Goal: Transaction & Acquisition: Download file/media

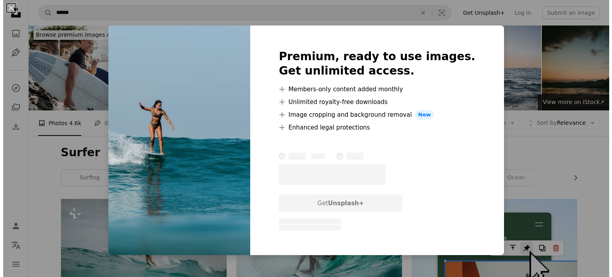
scroll to position [996, 0]
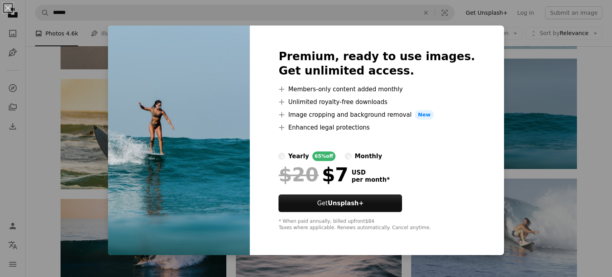
click at [529, 69] on div "An X shape Premium, ready to use images. Get unlimited access. A plus sign Memb…" at bounding box center [306, 138] width 612 height 277
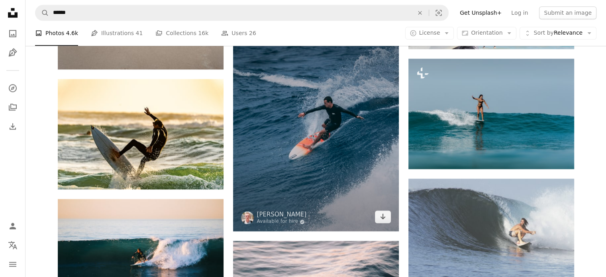
click at [335, 127] on img at bounding box center [316, 127] width 166 height 207
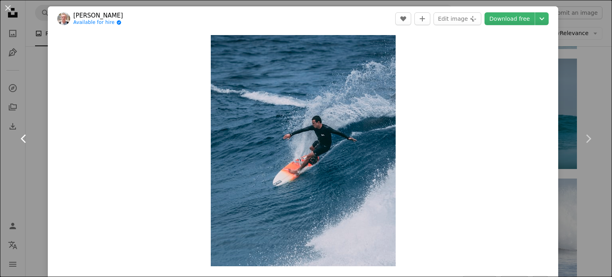
click at [41, 112] on link "Chevron left" at bounding box center [24, 138] width 48 height 76
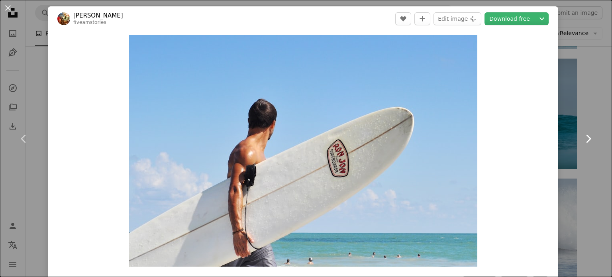
click at [582, 142] on icon "Chevron right" at bounding box center [588, 138] width 13 height 13
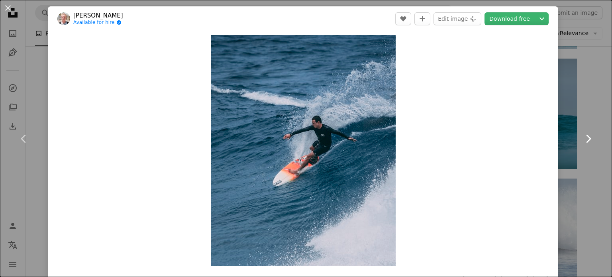
click at [582, 142] on icon "Chevron right" at bounding box center [588, 138] width 13 height 13
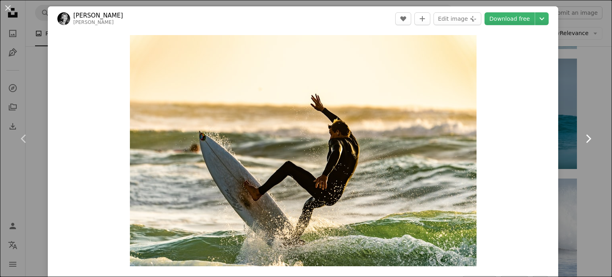
click at [582, 142] on icon "Chevron right" at bounding box center [588, 138] width 13 height 13
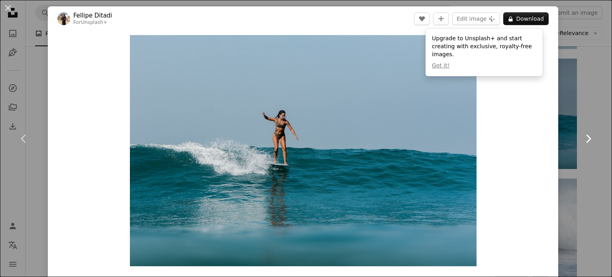
click at [582, 142] on icon "Chevron right" at bounding box center [588, 138] width 13 height 13
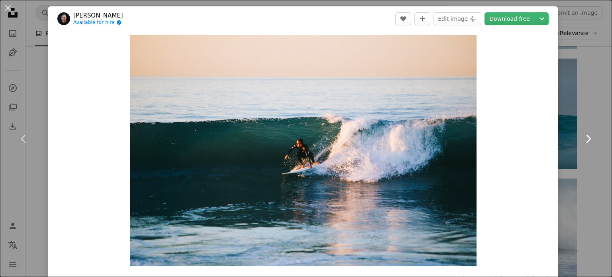
click at [582, 142] on icon "Chevron right" at bounding box center [588, 138] width 13 height 13
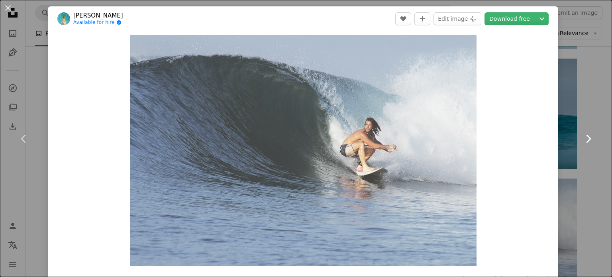
click at [582, 142] on icon "Chevron right" at bounding box center [588, 138] width 13 height 13
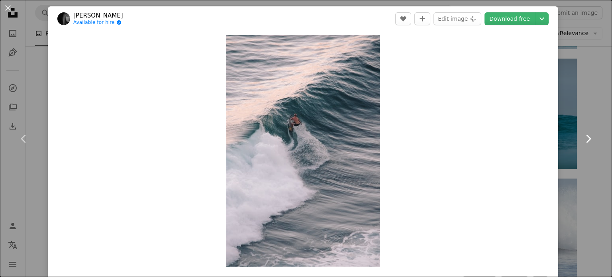
click at [582, 142] on icon "Chevron right" at bounding box center [588, 138] width 13 height 13
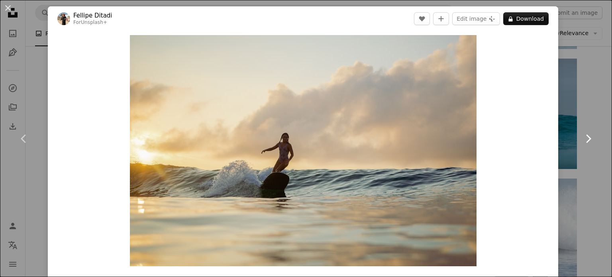
click at [582, 142] on icon "Chevron right" at bounding box center [588, 138] width 13 height 13
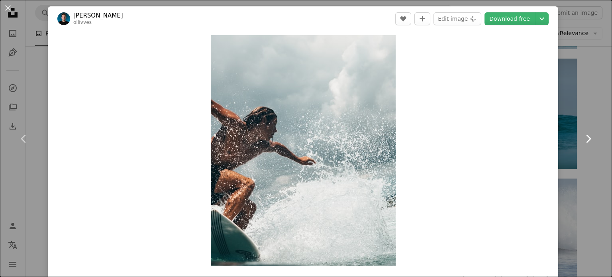
click at [582, 142] on icon "Chevron right" at bounding box center [588, 138] width 13 height 13
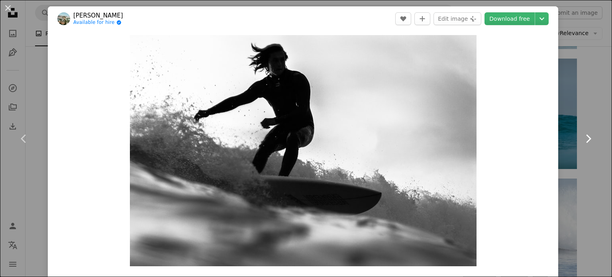
click at [582, 142] on icon "Chevron right" at bounding box center [588, 138] width 13 height 13
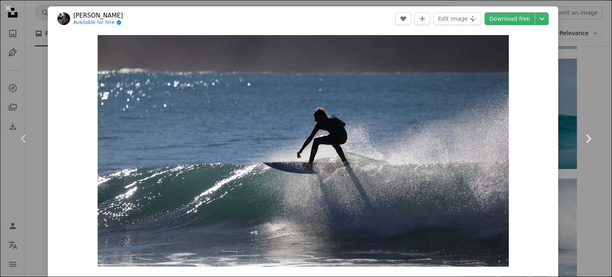
click at [582, 142] on icon "Chevron right" at bounding box center [588, 138] width 13 height 13
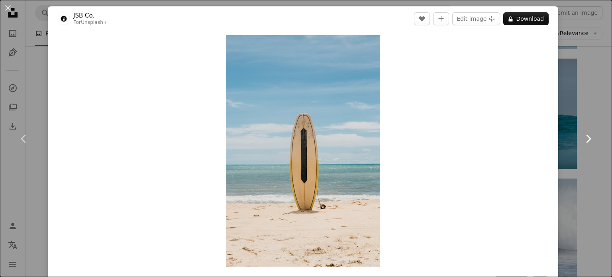
click at [582, 142] on icon "Chevron right" at bounding box center [588, 138] width 13 height 13
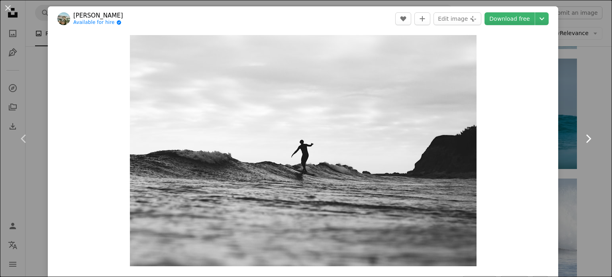
click at [582, 142] on icon "Chevron right" at bounding box center [588, 138] width 13 height 13
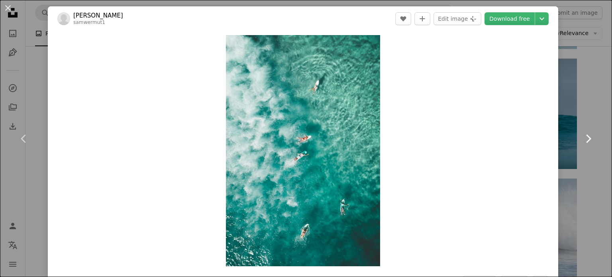
click at [582, 142] on icon "Chevron right" at bounding box center [588, 138] width 13 height 13
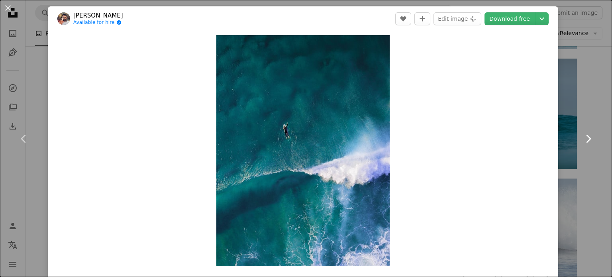
click at [582, 142] on icon "Chevron right" at bounding box center [588, 138] width 13 height 13
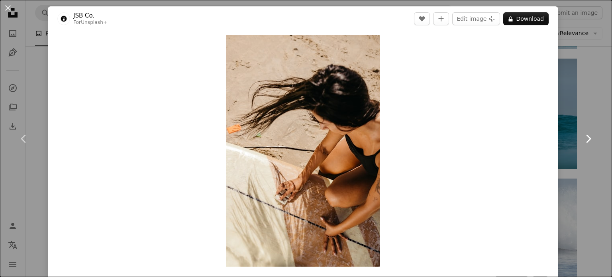
click at [582, 142] on icon "Chevron right" at bounding box center [588, 138] width 13 height 13
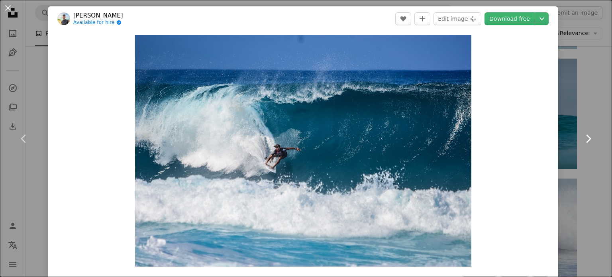
click at [582, 142] on icon "Chevron right" at bounding box center [588, 138] width 13 height 13
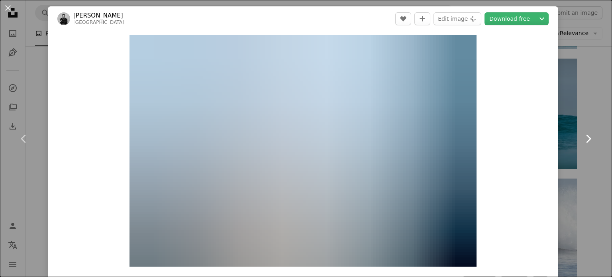
click at [582, 142] on icon "Chevron right" at bounding box center [588, 138] width 13 height 13
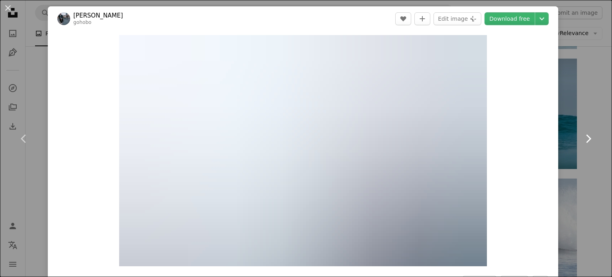
click at [582, 142] on icon "Chevron right" at bounding box center [588, 138] width 13 height 13
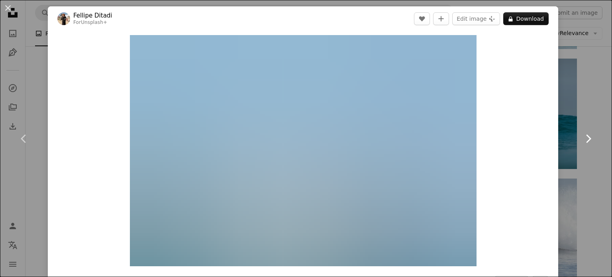
click at [582, 142] on icon "Chevron right" at bounding box center [588, 138] width 13 height 13
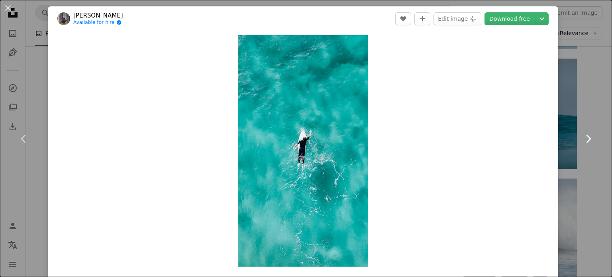
click at [582, 142] on icon "Chevron right" at bounding box center [588, 138] width 13 height 13
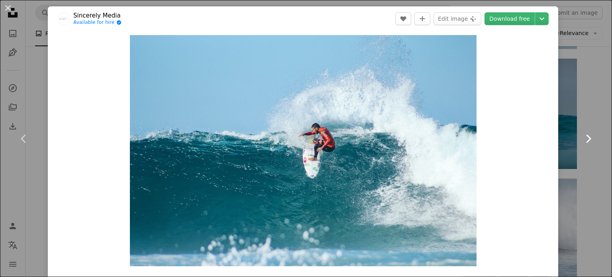
click at [582, 142] on icon "Chevron right" at bounding box center [588, 138] width 13 height 13
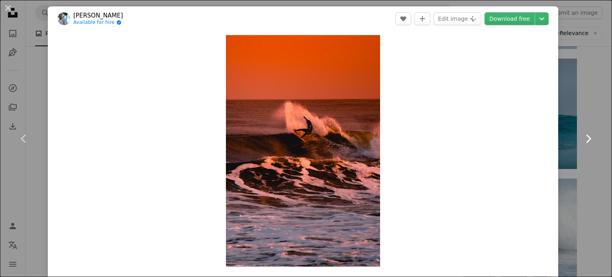
click at [582, 142] on icon "Chevron right" at bounding box center [588, 138] width 13 height 13
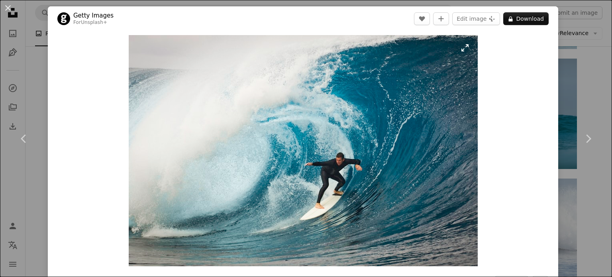
click at [465, 49] on img "Zoom in on this image" at bounding box center [303, 150] width 349 height 231
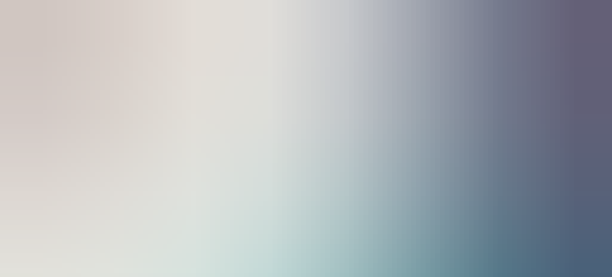
scroll to position [61, 0]
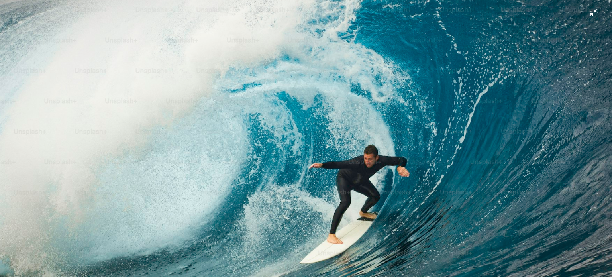
click at [586, 11] on img "Zoom out on this image" at bounding box center [306, 142] width 613 height 406
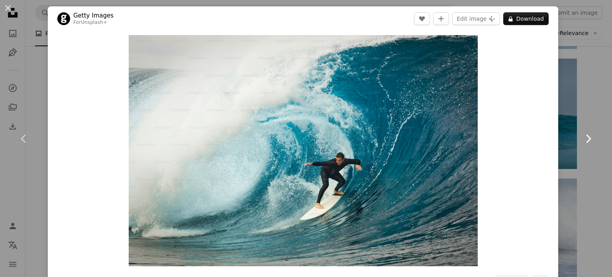
click at [586, 136] on icon at bounding box center [588, 138] width 5 height 8
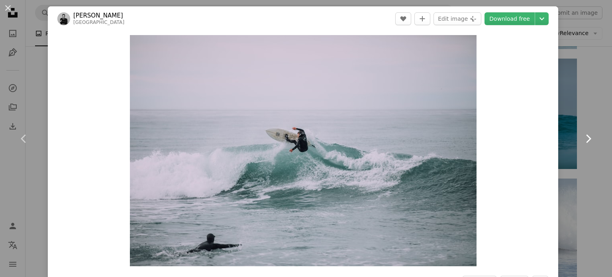
click at [586, 136] on icon at bounding box center [588, 138] width 5 height 8
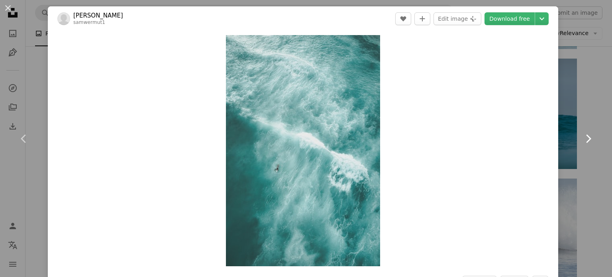
click at [586, 136] on icon at bounding box center [588, 138] width 5 height 8
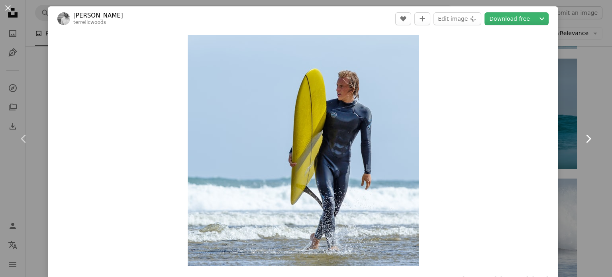
click at [586, 136] on icon at bounding box center [588, 138] width 5 height 8
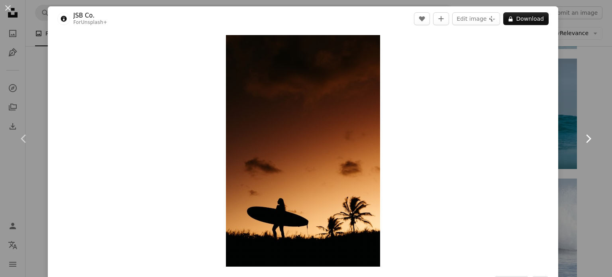
click at [586, 136] on icon at bounding box center [588, 138] width 5 height 8
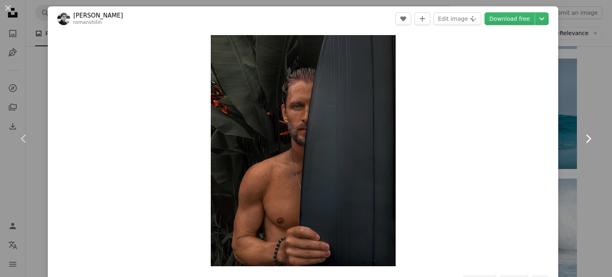
click at [586, 136] on icon at bounding box center [588, 138] width 5 height 8
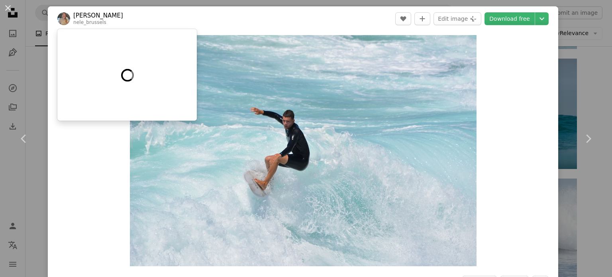
click at [92, 24] on link "nele_brussels" at bounding box center [89, 23] width 33 height 6
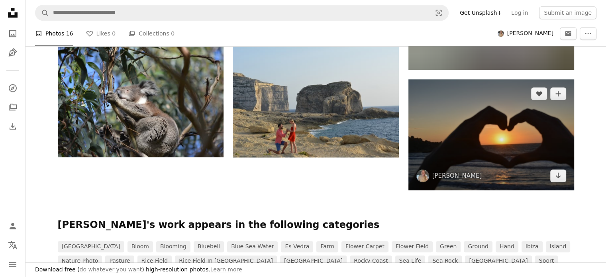
scroll to position [598, 0]
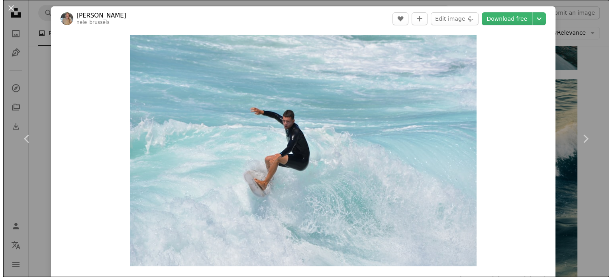
scroll to position [996, 0]
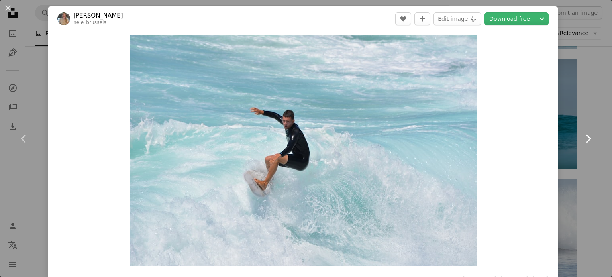
click at [586, 137] on icon at bounding box center [588, 138] width 5 height 8
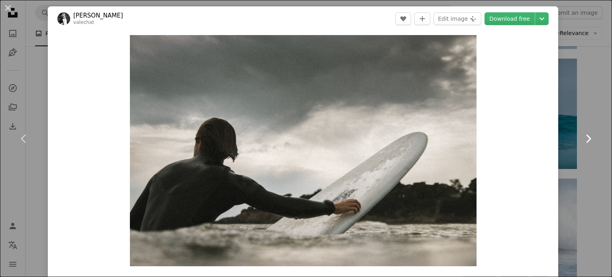
click at [586, 137] on icon at bounding box center [588, 138] width 5 height 8
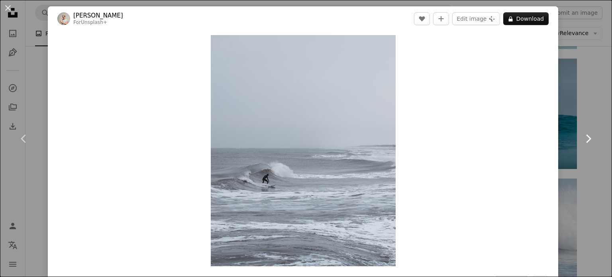
click at [586, 137] on icon at bounding box center [588, 138] width 5 height 8
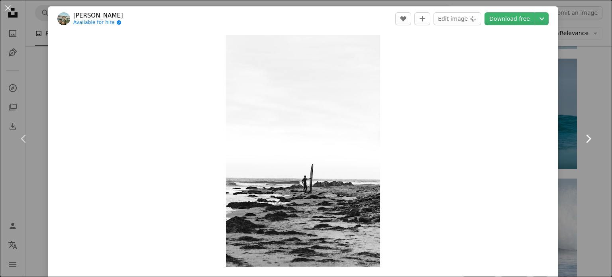
click at [586, 137] on icon at bounding box center [588, 138] width 5 height 8
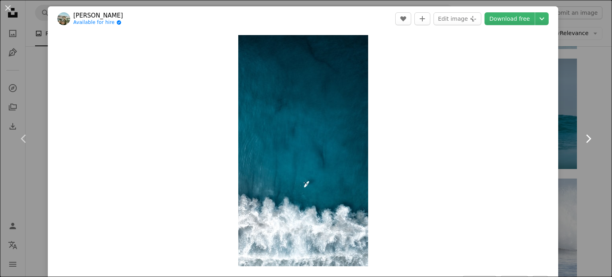
click at [586, 137] on icon at bounding box center [588, 138] width 5 height 8
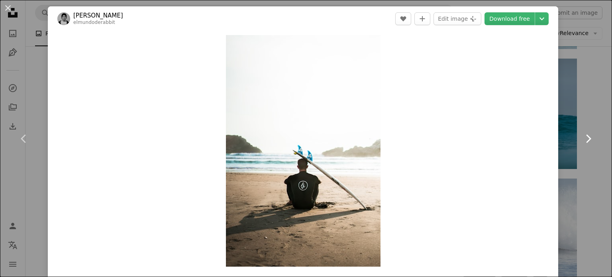
click at [586, 137] on icon at bounding box center [588, 138] width 5 height 8
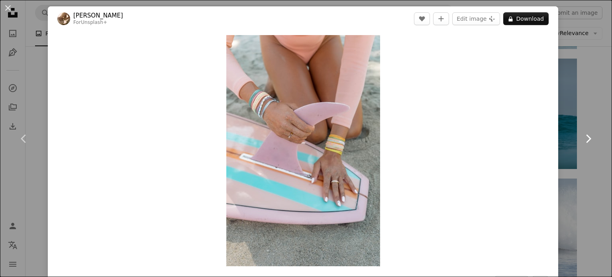
click at [586, 137] on icon at bounding box center [588, 138] width 5 height 8
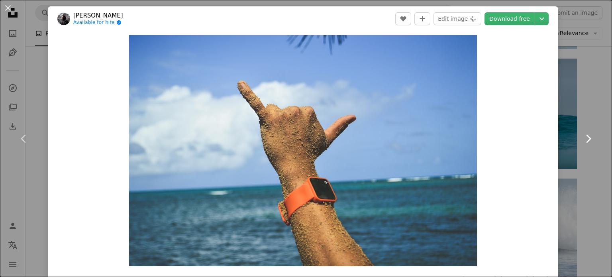
click at [586, 137] on icon at bounding box center [588, 138] width 5 height 8
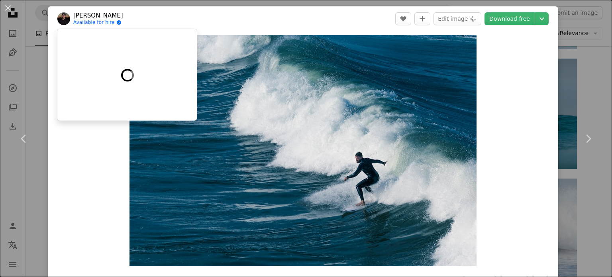
click at [89, 23] on link "Available for hire A checkmark inside of a circle" at bounding box center [98, 23] width 50 height 6
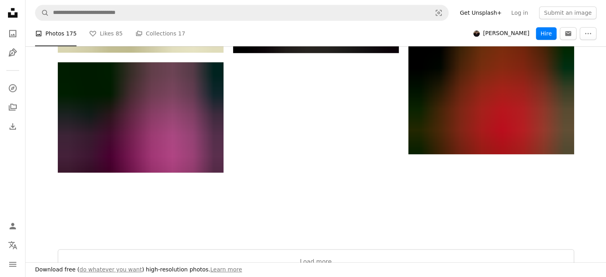
scroll to position [956, 0]
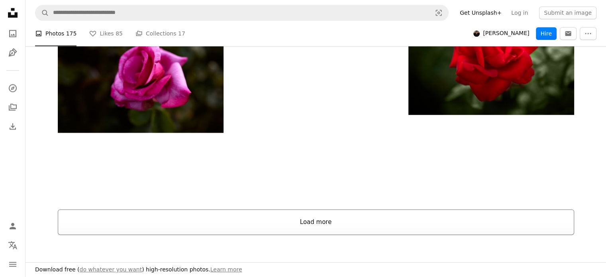
click at [324, 213] on button "Load more" at bounding box center [316, 221] width 516 height 25
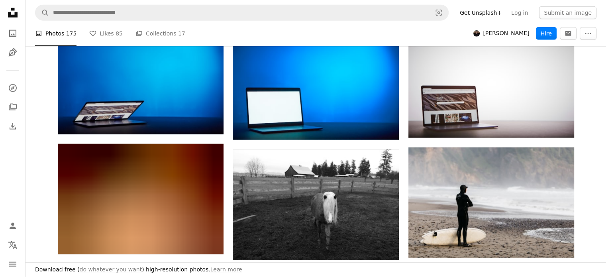
scroll to position [2191, 0]
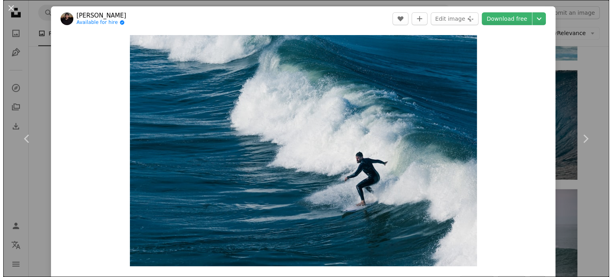
scroll to position [996, 0]
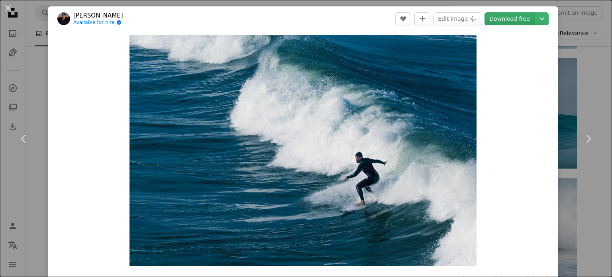
click at [506, 18] on link "Download free" at bounding box center [509, 18] width 50 height 13
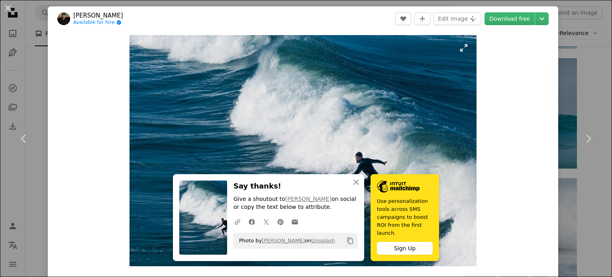
click at [299, 155] on img "Zoom in on this image" at bounding box center [302, 150] width 347 height 231
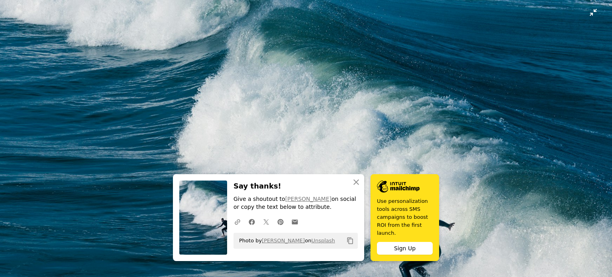
scroll to position [61, 0]
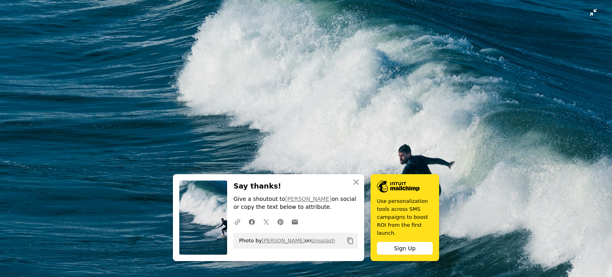
click at [588, 14] on img "Zoom out on this image" at bounding box center [306, 142] width 613 height 408
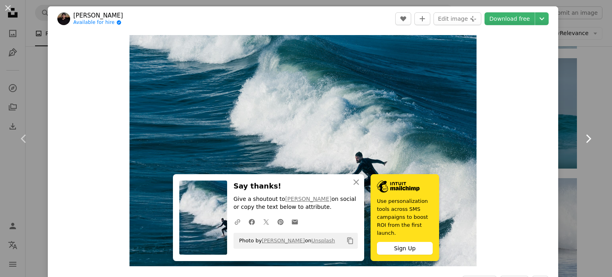
click at [586, 137] on icon at bounding box center [588, 138] width 5 height 8
